Goal: Navigation & Orientation: Go to known website

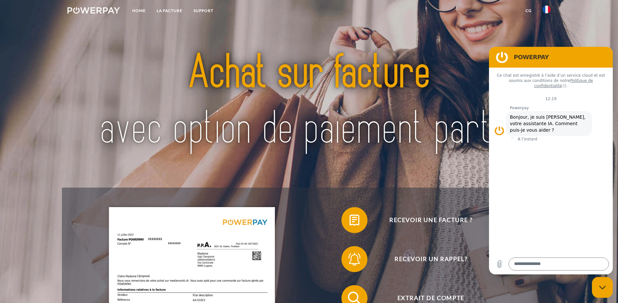
click at [546, 10] on img at bounding box center [546, 10] width 8 height 8
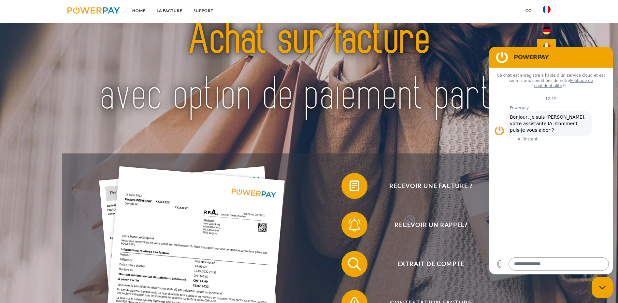
scroll to position [65, 0]
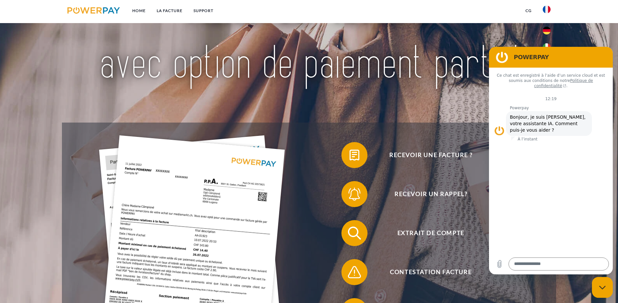
click at [598, 292] on div "Fermer la fenêtre de messagerie" at bounding box center [602, 288] width 20 height 20
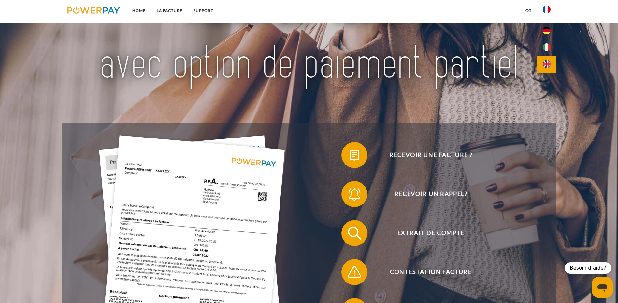
click at [549, 62] on img at bounding box center [546, 64] width 8 height 8
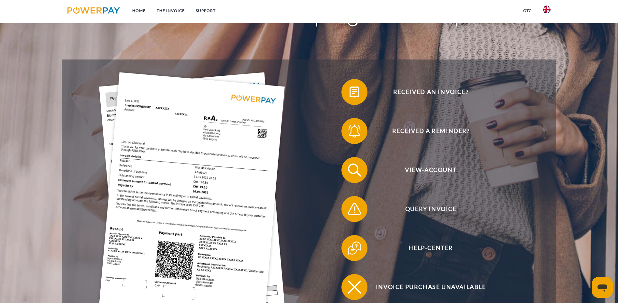
scroll to position [130, 0]
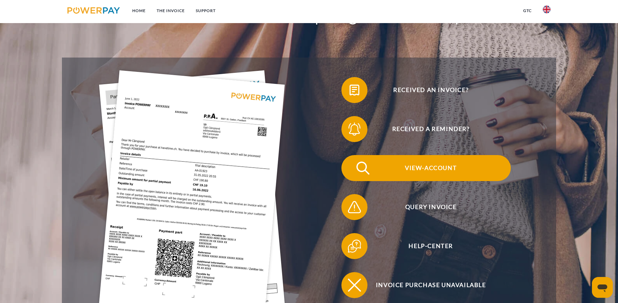
click at [355, 160] on img at bounding box center [363, 168] width 16 height 16
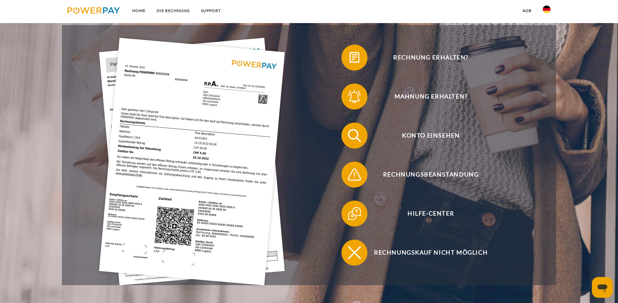
click at [570, 9] on nav "Home DIE RECHNUNG SUPPORT agb" at bounding box center [309, 11] width 618 height 23
click at [547, 9] on img at bounding box center [546, 10] width 8 height 8
click at [547, 66] on img at bounding box center [546, 64] width 8 height 8
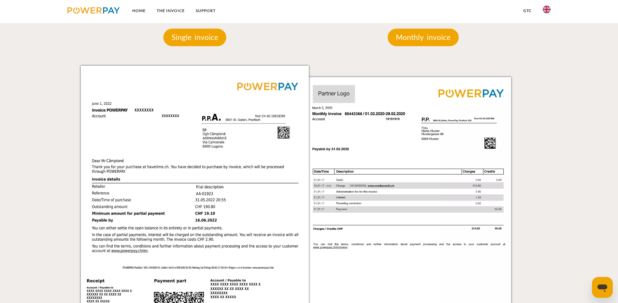
scroll to position [749, 0]
